Goal: Task Accomplishment & Management: Complete application form

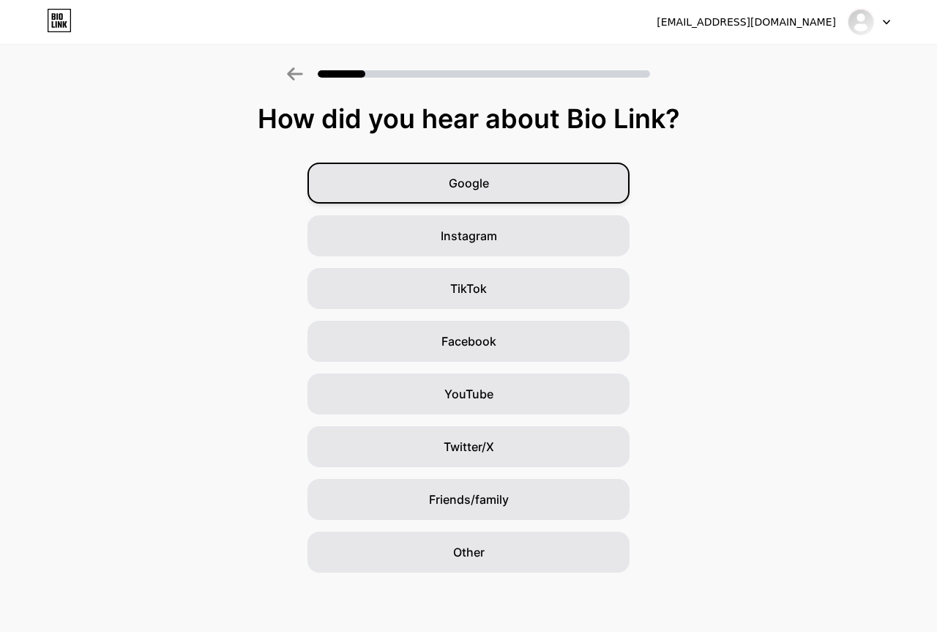
click at [494, 183] on div "Google" at bounding box center [468, 183] width 322 height 41
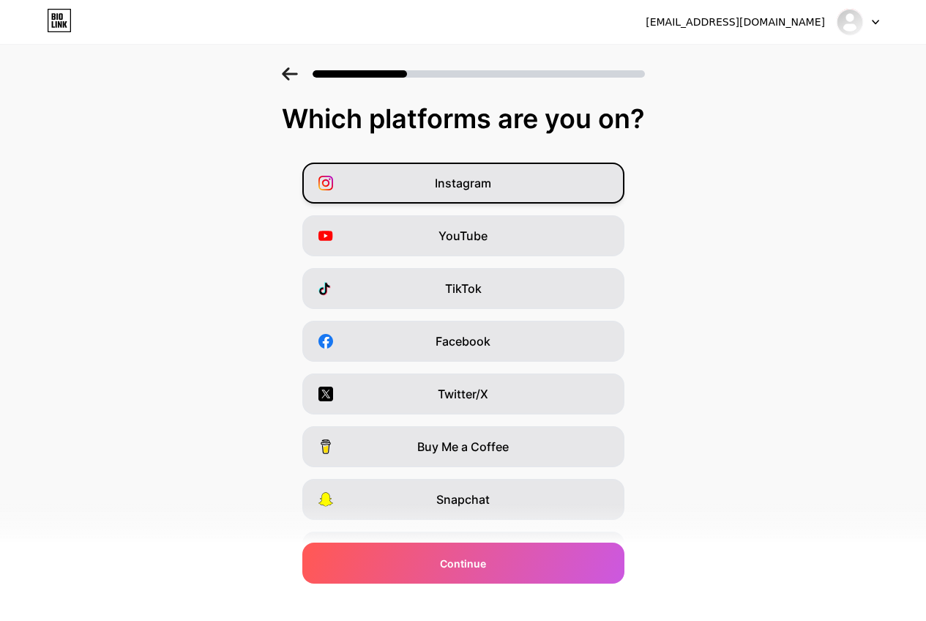
click at [497, 187] on div "Instagram" at bounding box center [463, 183] width 322 height 41
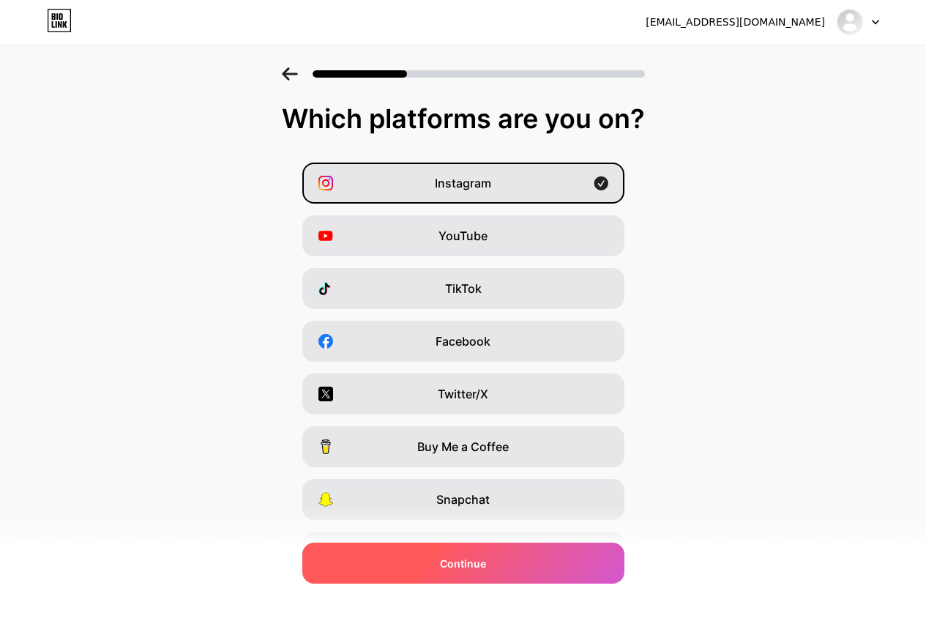
click at [523, 574] on div "Continue" at bounding box center [463, 563] width 322 height 41
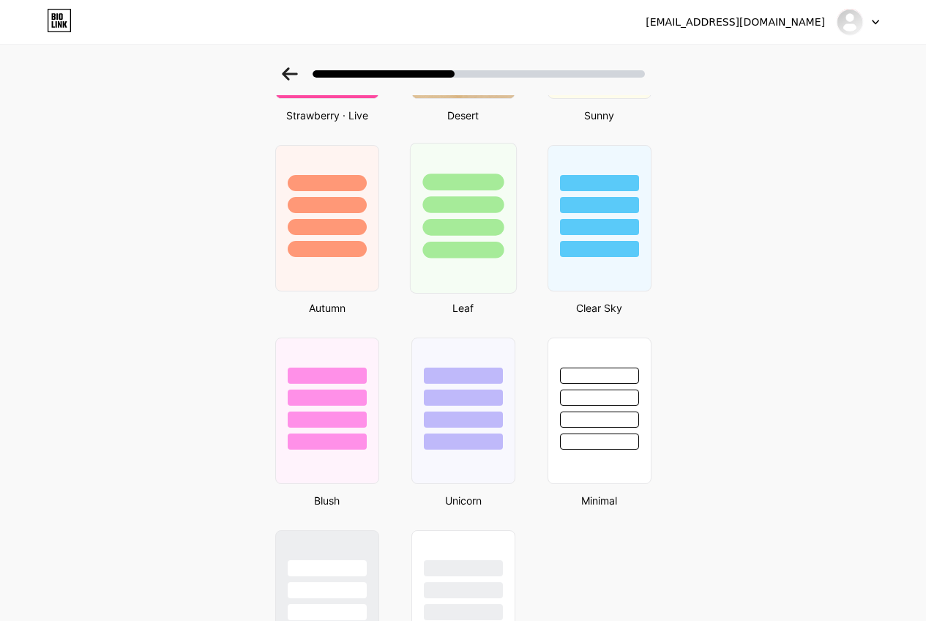
scroll to position [1025, 0]
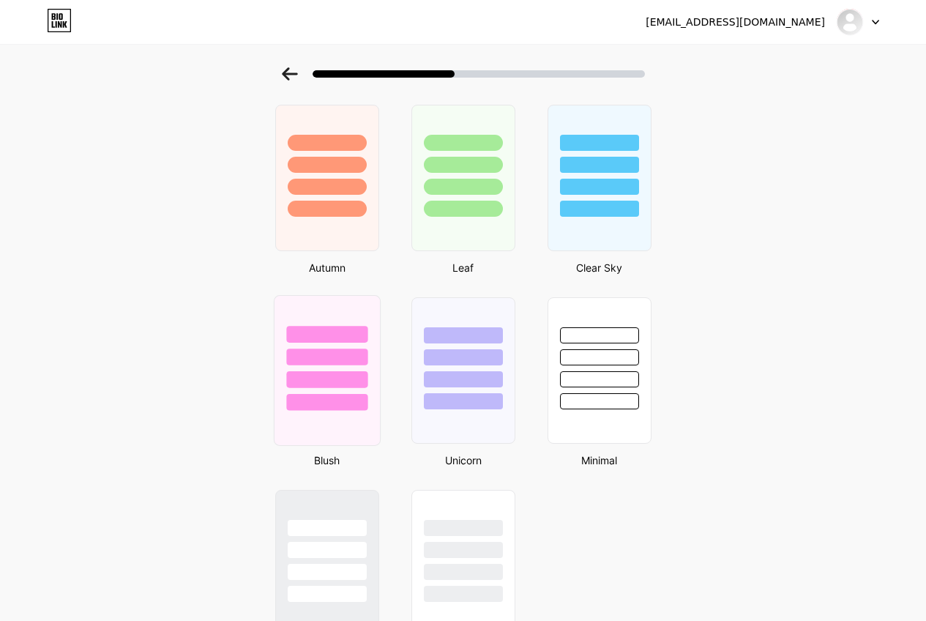
click at [359, 428] on div at bounding box center [326, 370] width 107 height 151
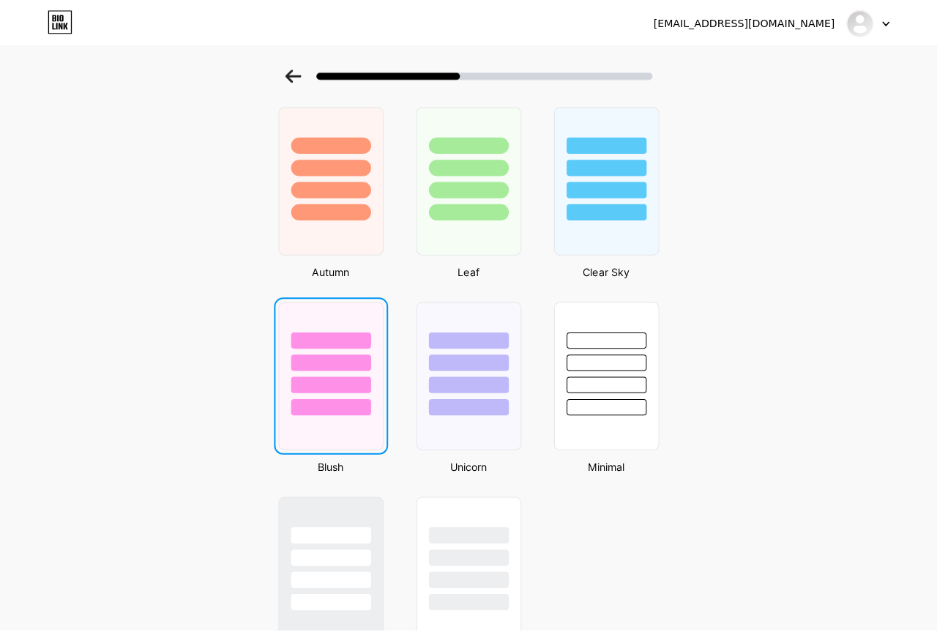
scroll to position [0, 0]
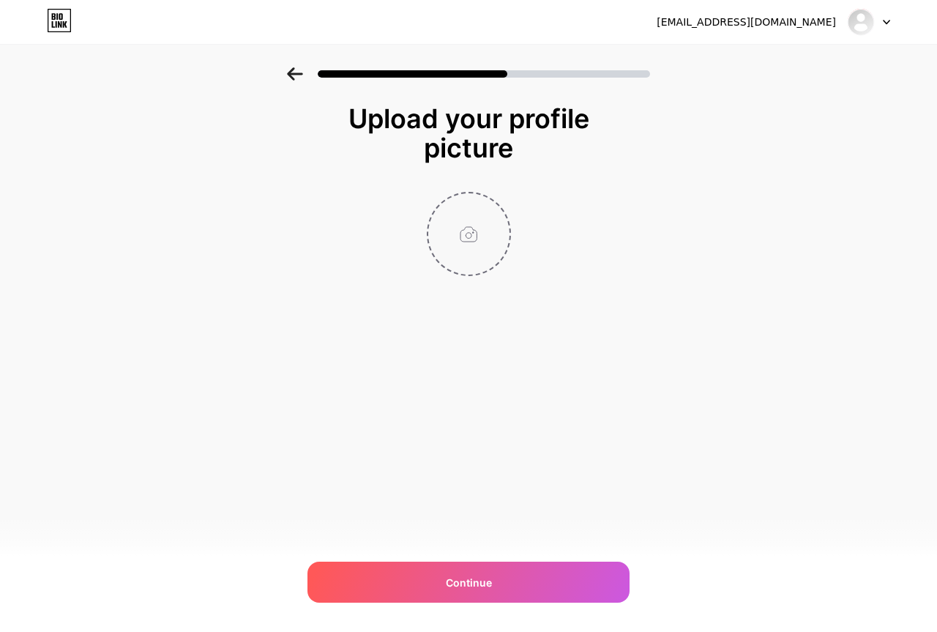
click at [474, 246] on input "file" at bounding box center [468, 233] width 81 height 81
type input "C:\fakepath\CG Profile Pic.jpg"
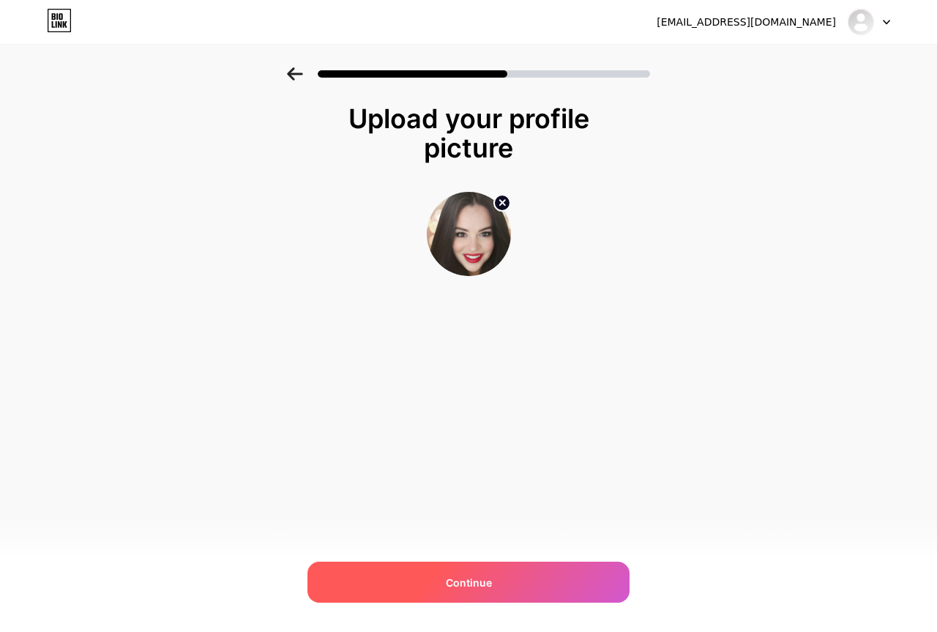
click at [451, 569] on div "Continue" at bounding box center [468, 582] width 322 height 41
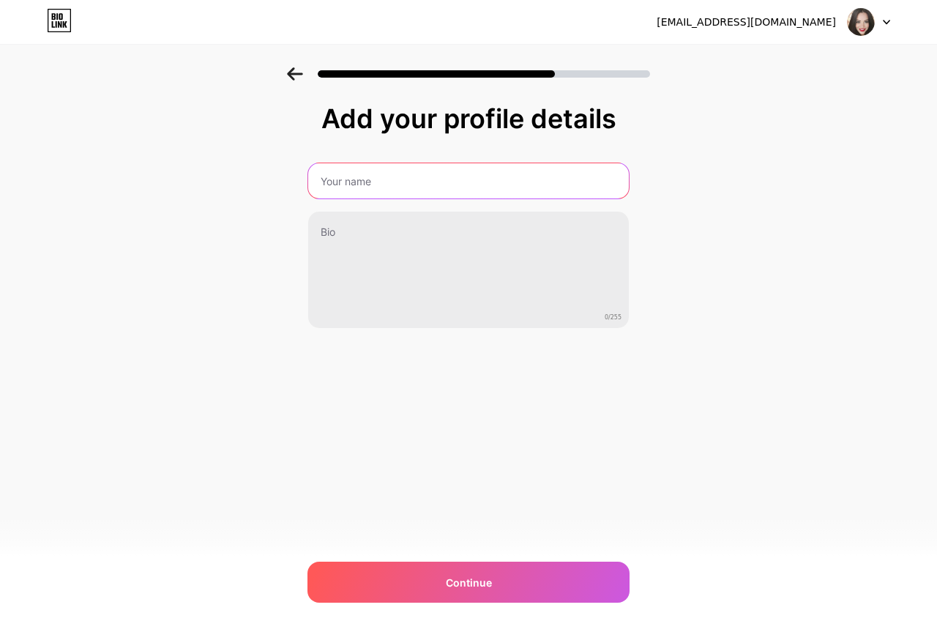
click at [398, 182] on input "text" at bounding box center [468, 180] width 321 height 35
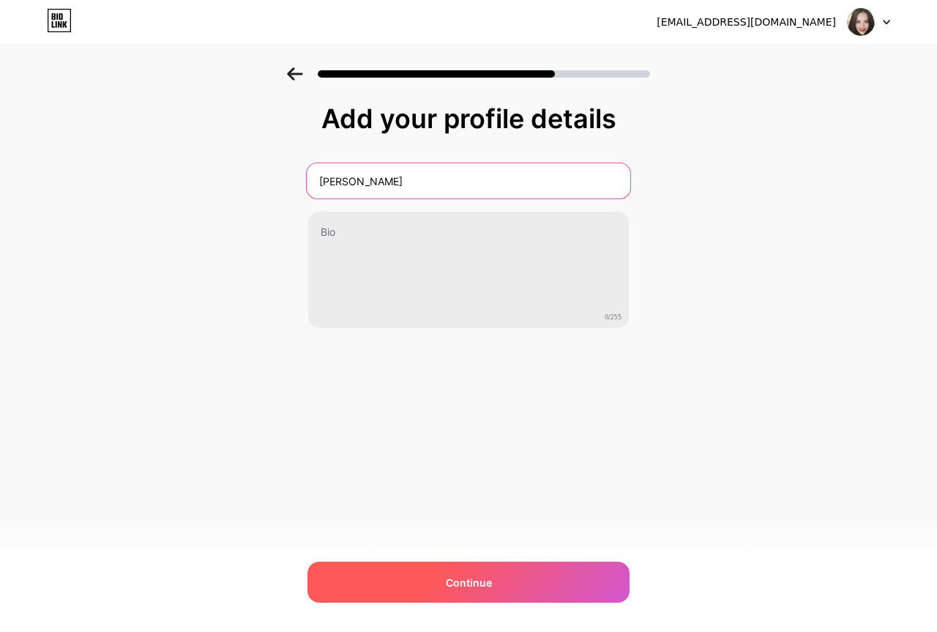
type input "[PERSON_NAME]"
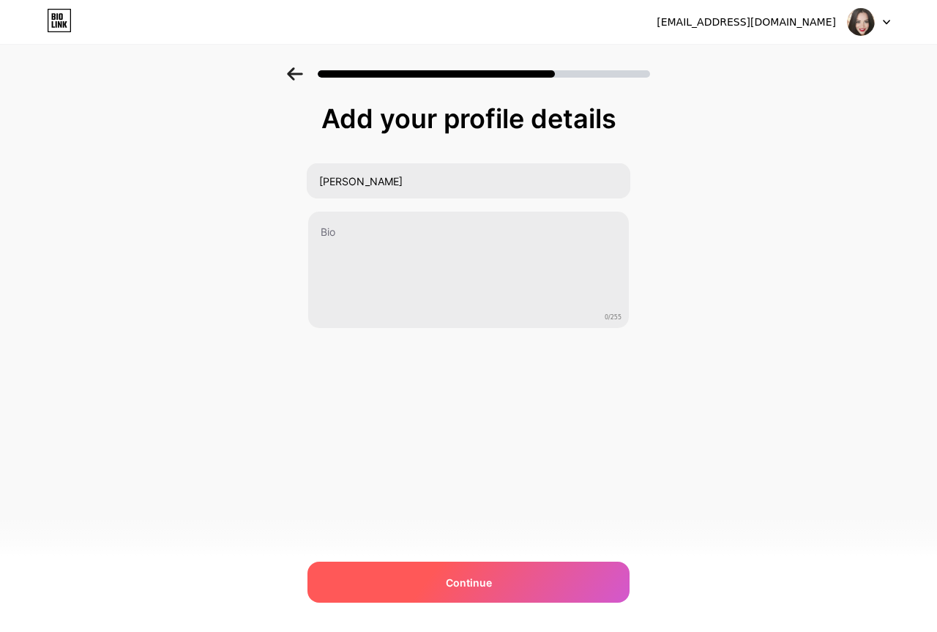
click at [485, 576] on span "Continue" at bounding box center [469, 582] width 46 height 15
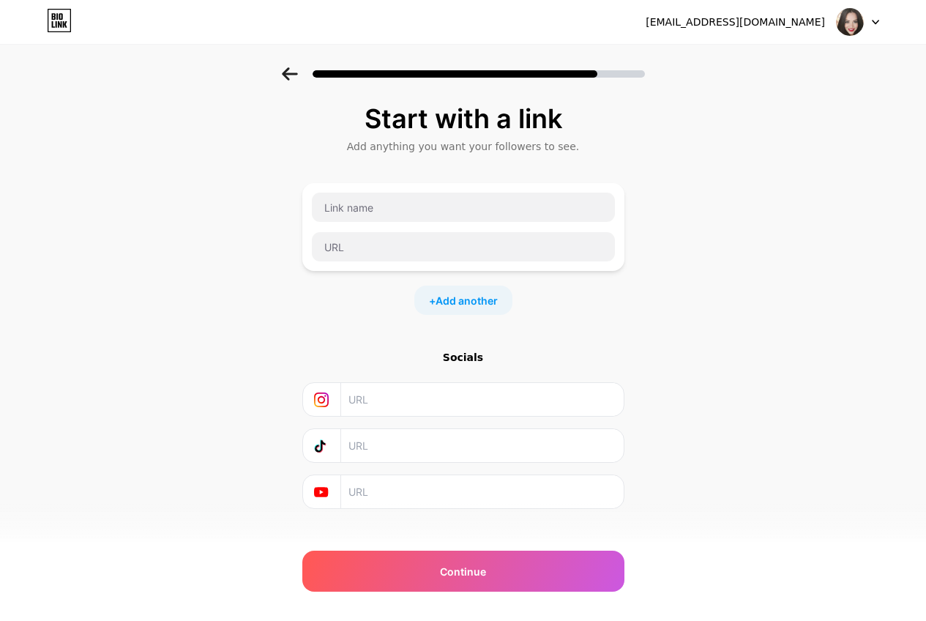
click at [404, 397] on input "text" at bounding box center [481, 399] width 266 height 33
paste input "designsbycharnelle"
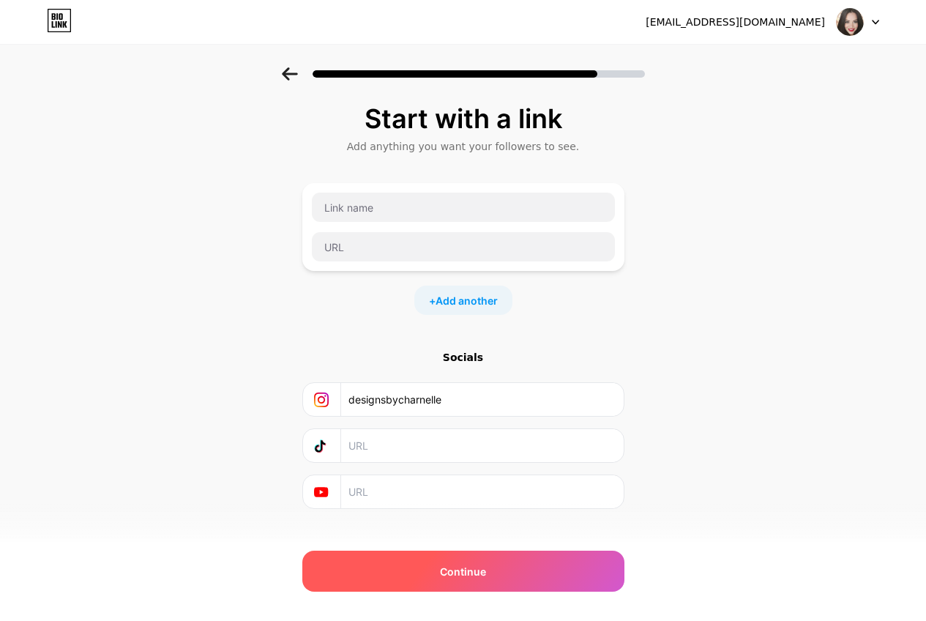
type input "designsbycharnelle"
click at [436, 581] on div "Continue" at bounding box center [463, 571] width 322 height 41
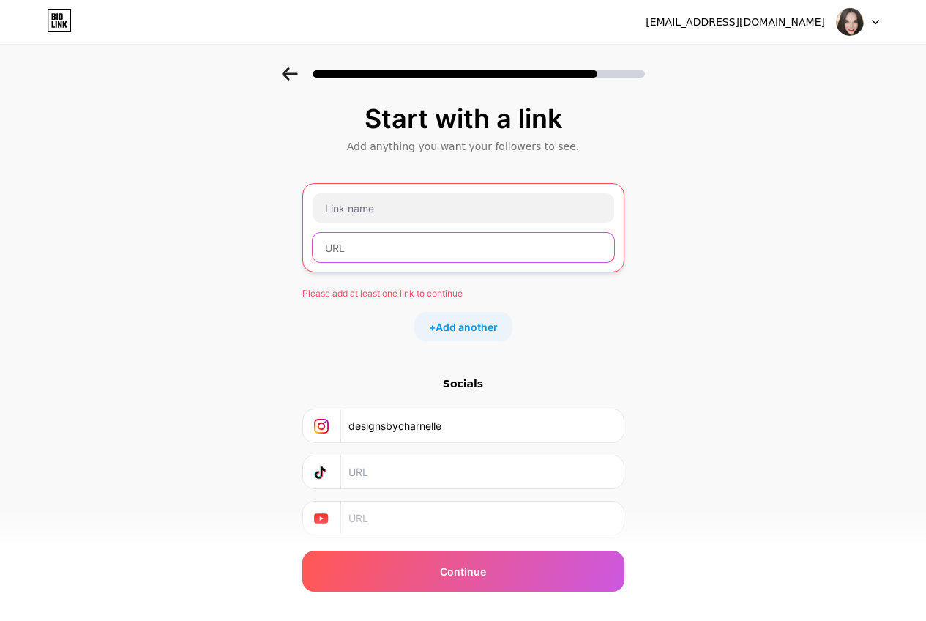
click at [395, 248] on input "text" at bounding box center [464, 247] width 302 height 29
paste input "[URL][DOMAIN_NAME]"
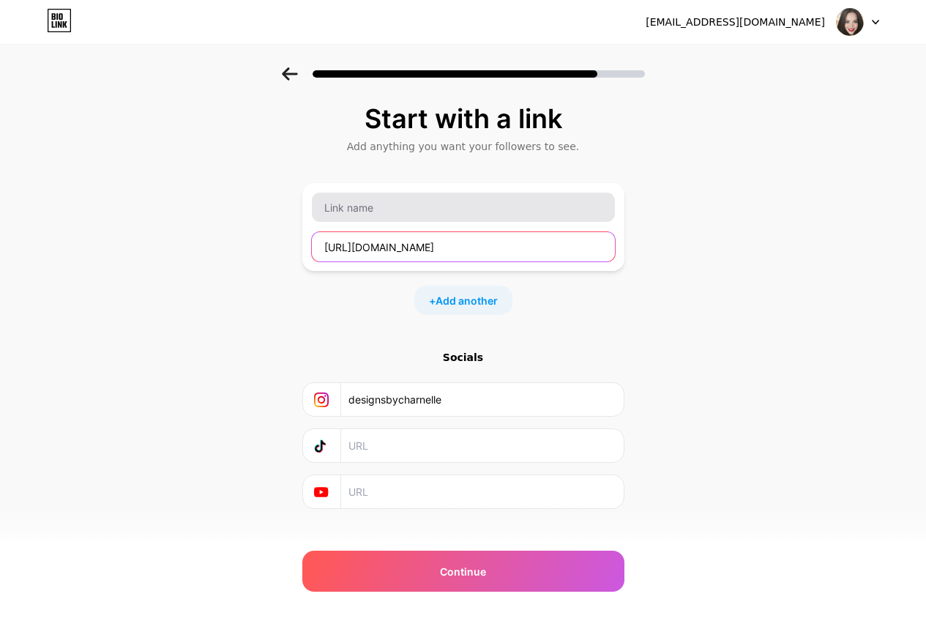
type input "[URL][DOMAIN_NAME]"
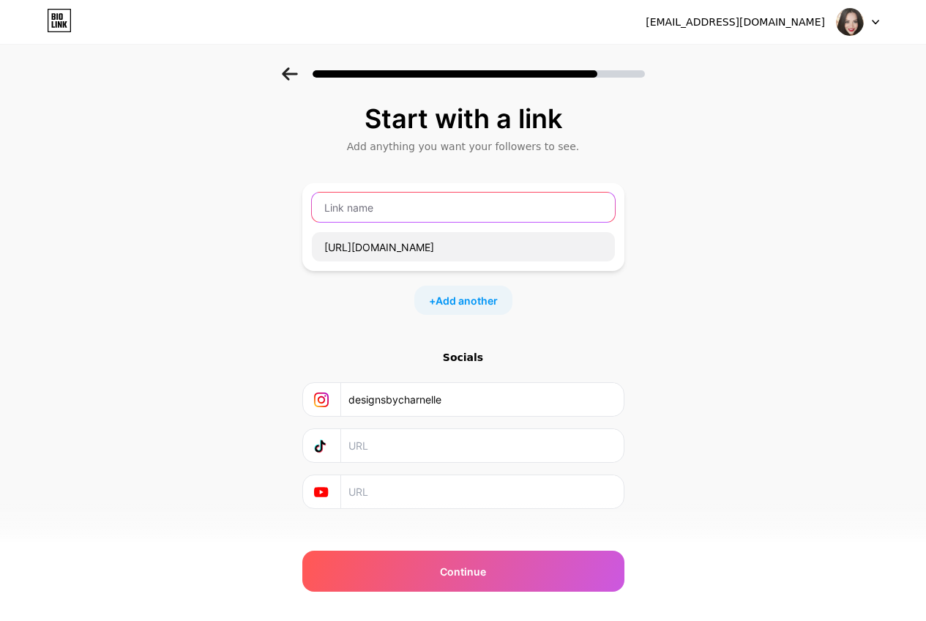
click at [407, 207] on input "text" at bounding box center [463, 207] width 303 height 29
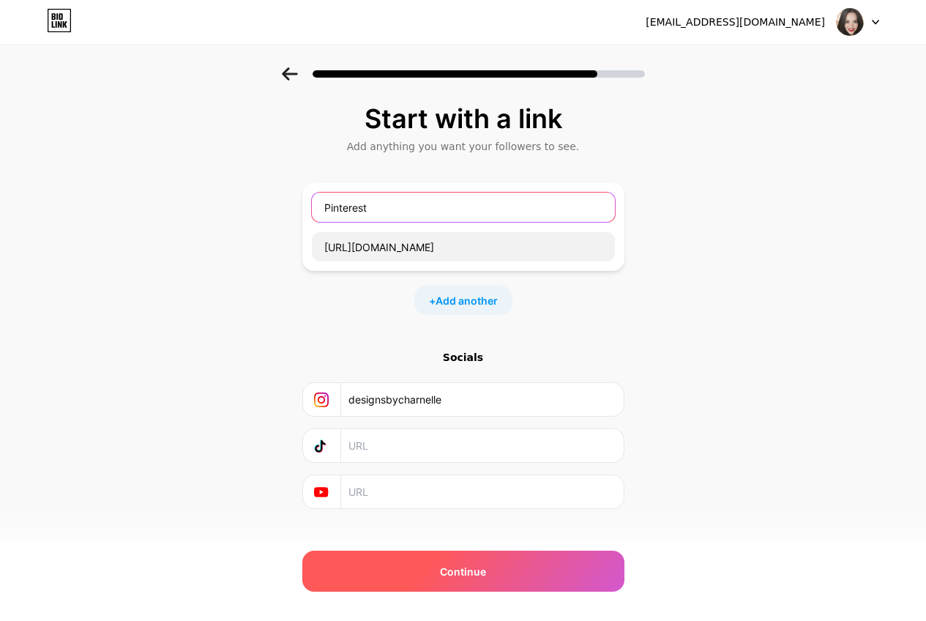
type input "Pinterest"
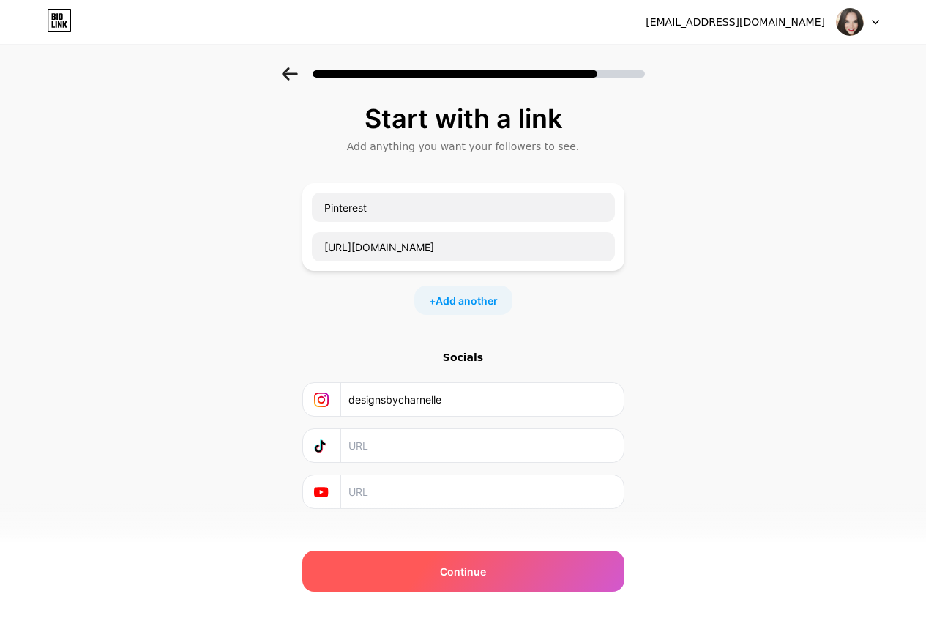
click at [466, 570] on span "Continue" at bounding box center [463, 571] width 46 height 15
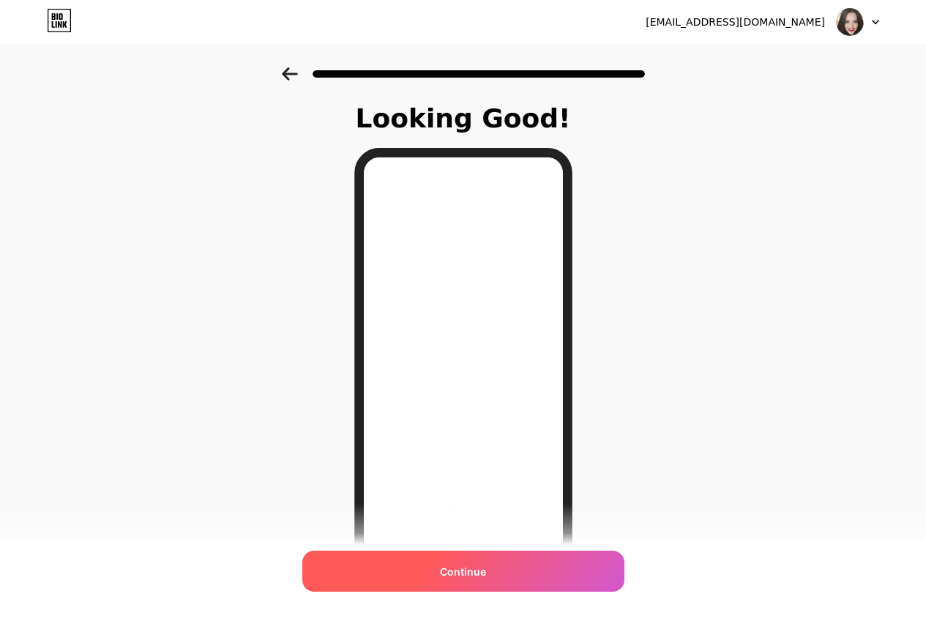
click at [482, 575] on span "Continue" at bounding box center [463, 571] width 46 height 15
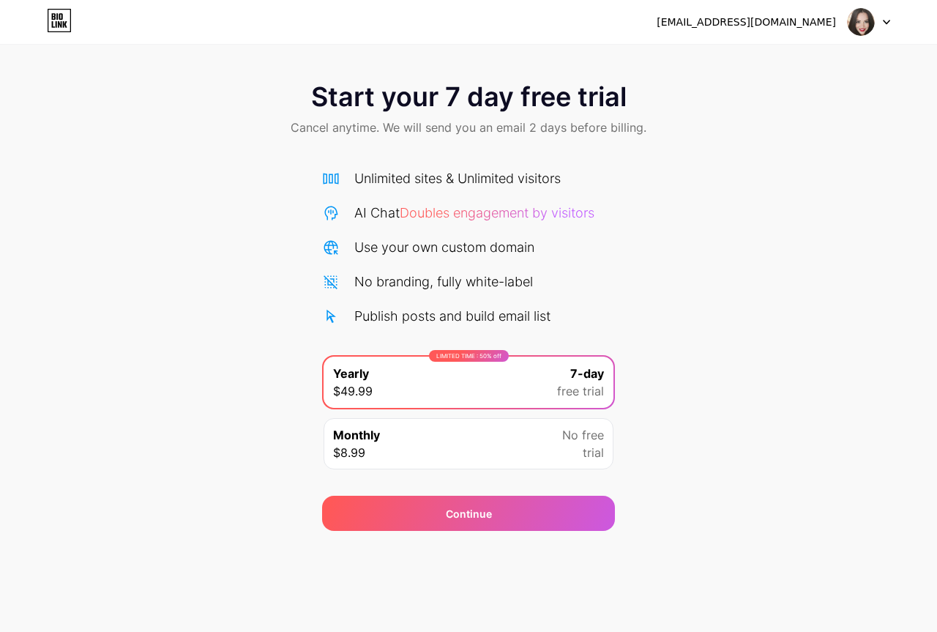
click at [59, 22] on icon at bounding box center [60, 24] width 4 height 7
